Goal: Task Accomplishment & Management: Use online tool/utility

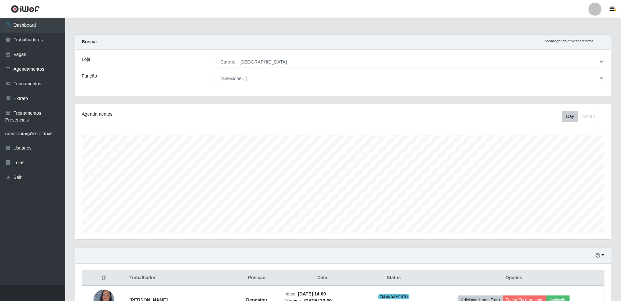
select select "505"
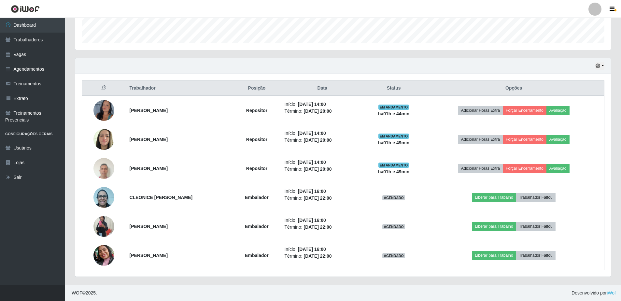
scroll to position [135, 536]
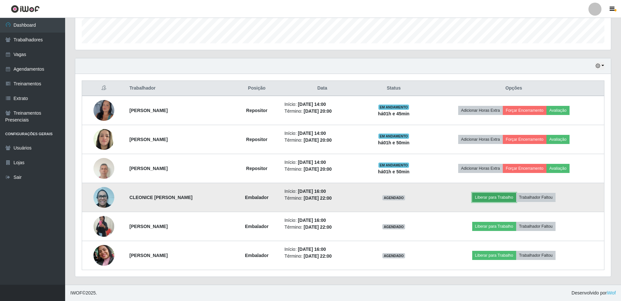
click at [490, 198] on button "Liberar para Trabalho" at bounding box center [494, 197] width 44 height 9
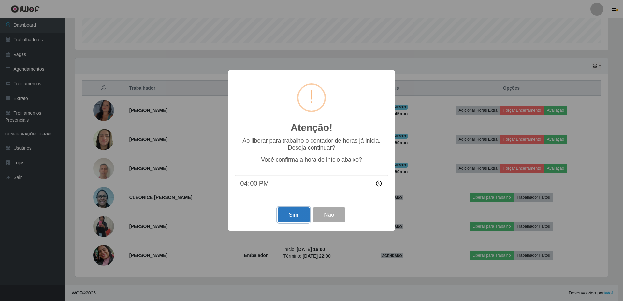
click at [298, 216] on button "Sim" at bounding box center [294, 214] width 32 height 15
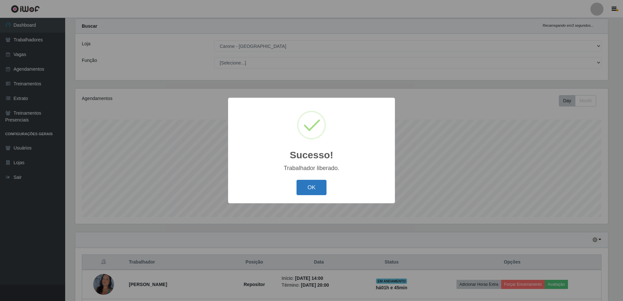
click at [307, 184] on button "OK" at bounding box center [311, 187] width 30 height 15
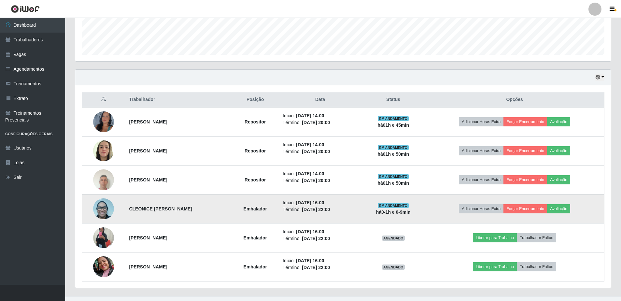
scroll to position [179, 0]
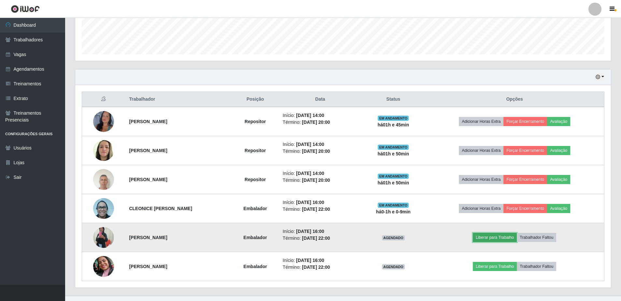
click at [511, 237] on button "Liberar para Trabalho" at bounding box center [495, 237] width 44 height 9
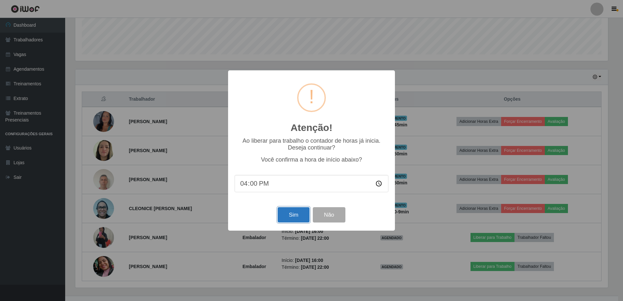
click at [295, 214] on button "Sim" at bounding box center [294, 214] width 32 height 15
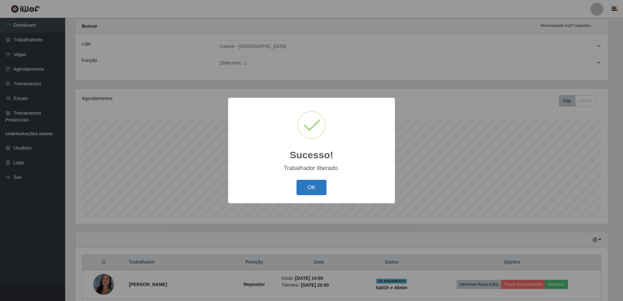
click at [321, 192] on button "OK" at bounding box center [311, 187] width 30 height 15
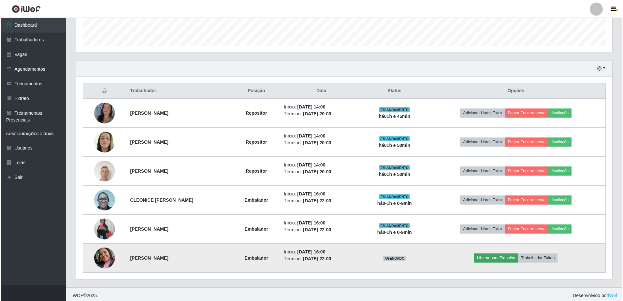
scroll to position [190, 0]
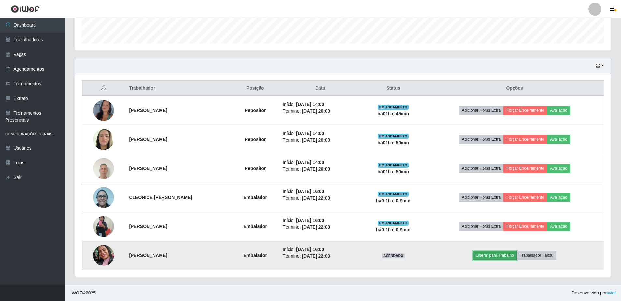
click at [501, 256] on button "Liberar para Trabalho" at bounding box center [495, 255] width 44 height 9
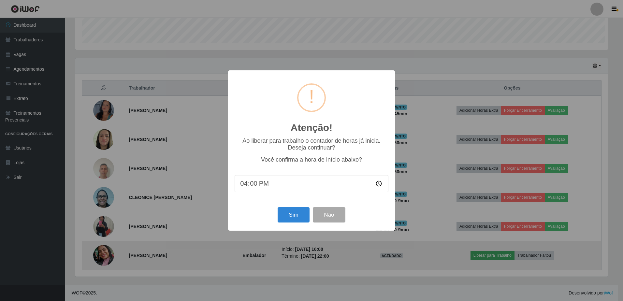
scroll to position [135, 533]
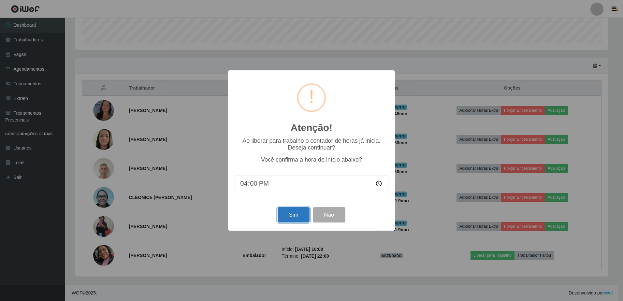
click at [292, 215] on button "Sim" at bounding box center [294, 214] width 32 height 15
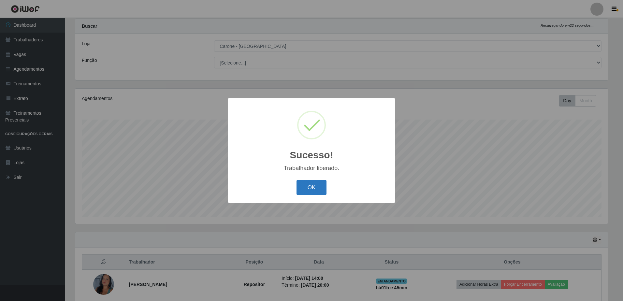
click at [307, 193] on button "OK" at bounding box center [311, 187] width 30 height 15
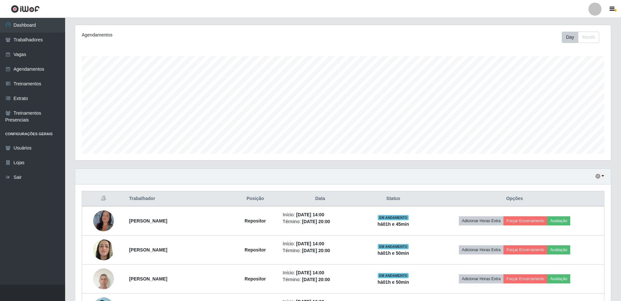
scroll to position [0, 0]
